Goal: Find contact information: Find contact information

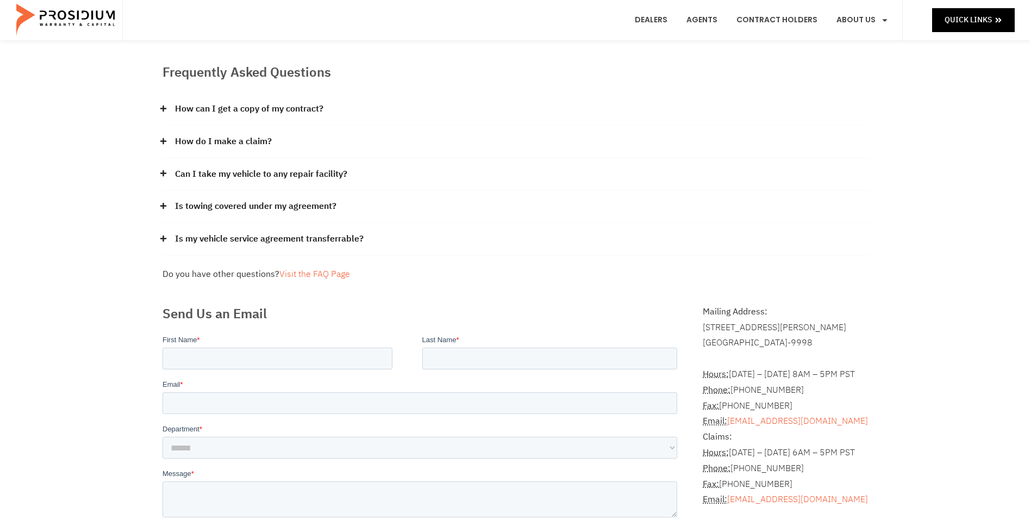
scroll to position [109, 0]
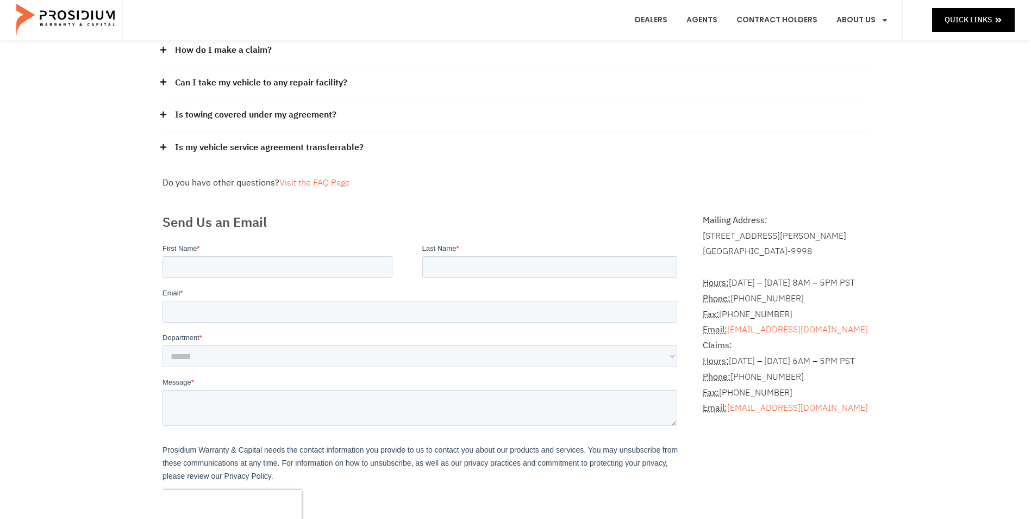
scroll to position [163, 0]
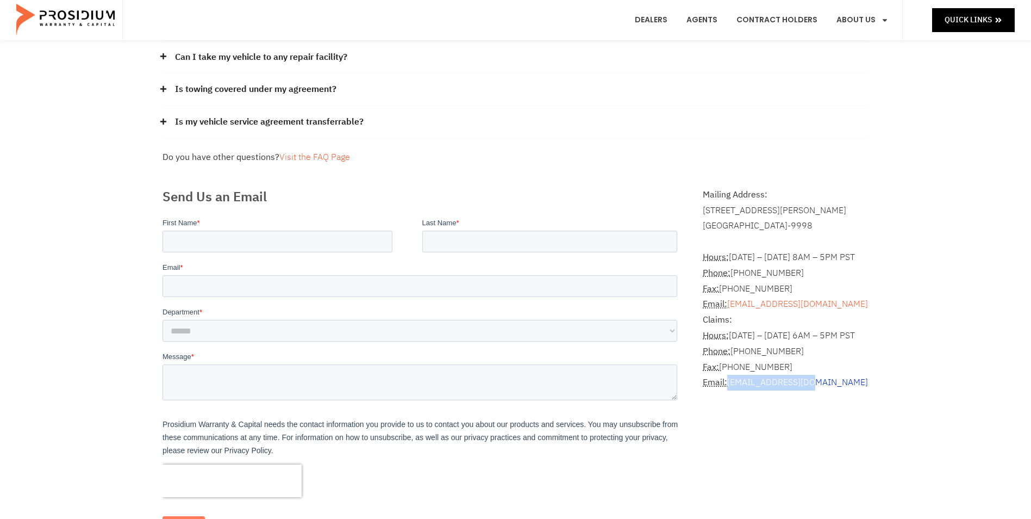
drag, startPoint x: 819, startPoint y: 383, endPoint x: 729, endPoint y: 376, distance: 90.5
click at [729, 376] on p "Claims: Hours: [DATE] – [DATE] 6AM – 5PM PST Phone: [PHONE_NUMBER] Fax: [PHONE_…" at bounding box center [786, 351] width 166 height 78
drag, startPoint x: 729, startPoint y: 376, endPoint x: 743, endPoint y: 382, distance: 15.1
copy link "[EMAIL_ADDRESS][DOMAIN_NAME]"
